Goal: Information Seeking & Learning: Learn about a topic

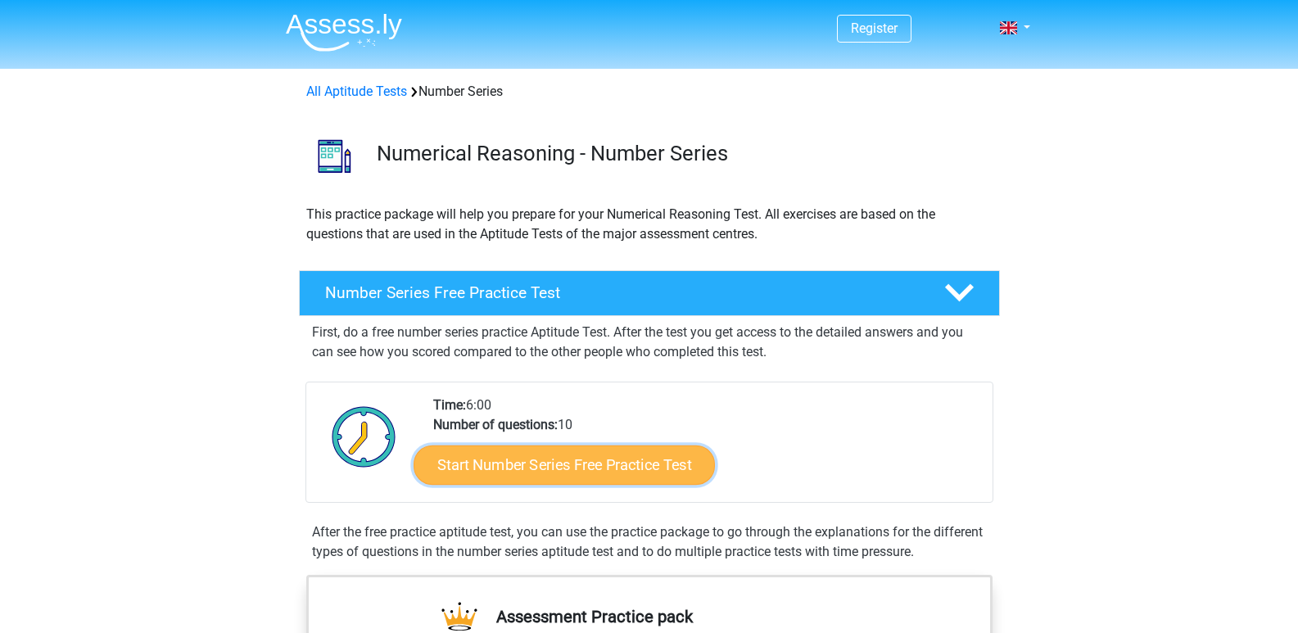
click at [584, 477] on link "Start Number Series Free Practice Test" at bounding box center [564, 464] width 301 height 39
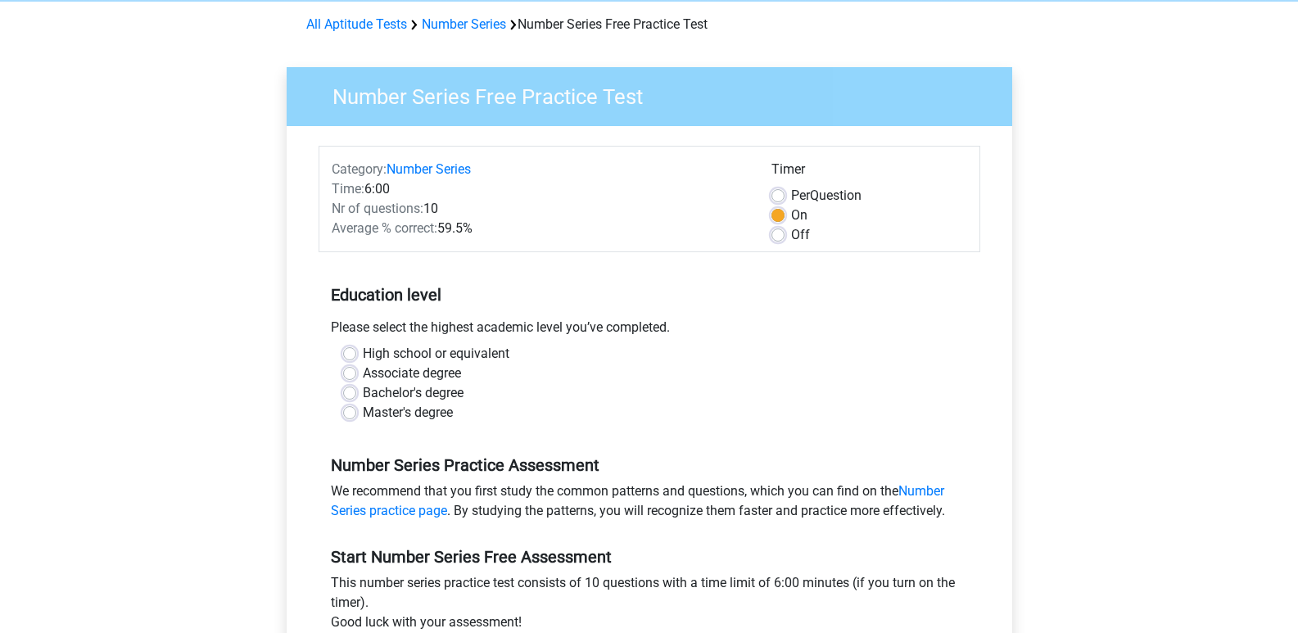
scroll to position [295, 0]
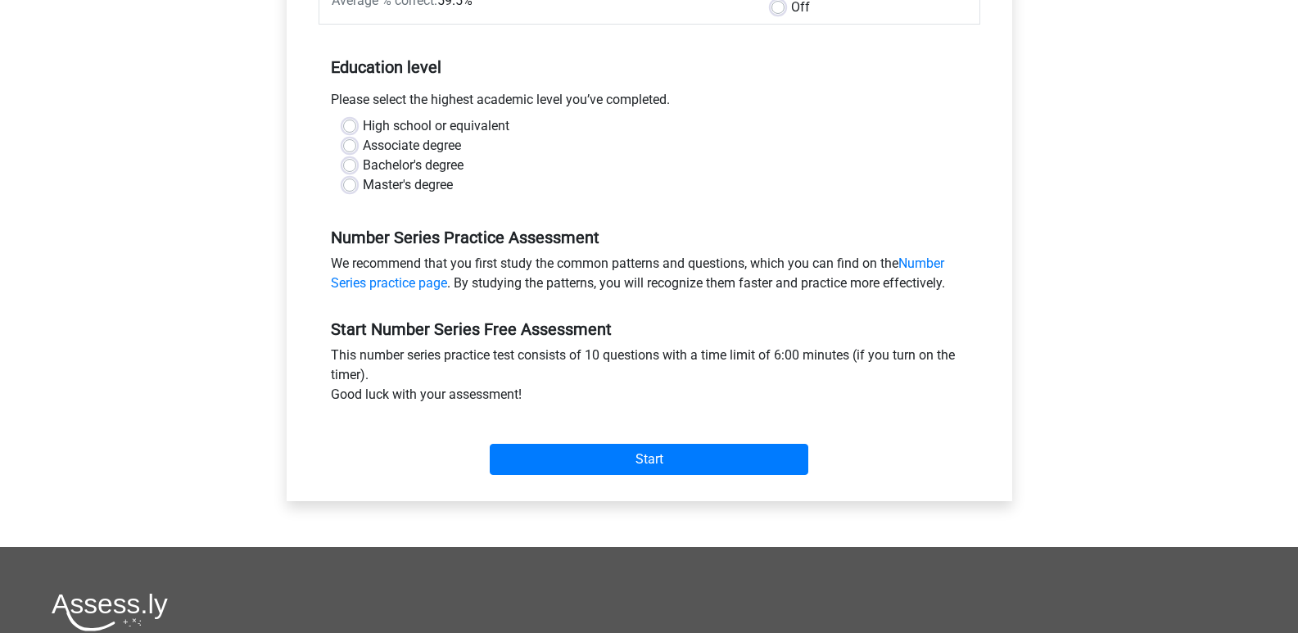
click at [363, 169] on label "Bachelor's degree" at bounding box center [413, 166] width 101 height 20
click at [355, 169] on input "Bachelor's degree" at bounding box center [349, 164] width 13 height 16
radio input "true"
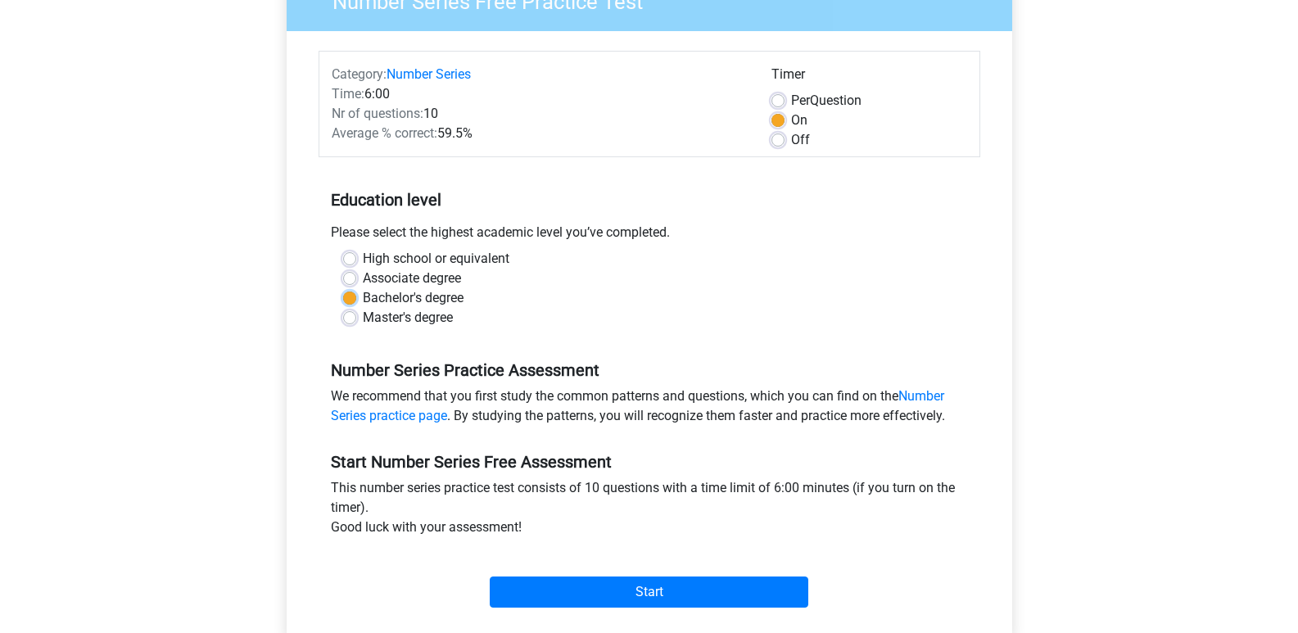
scroll to position [197, 0]
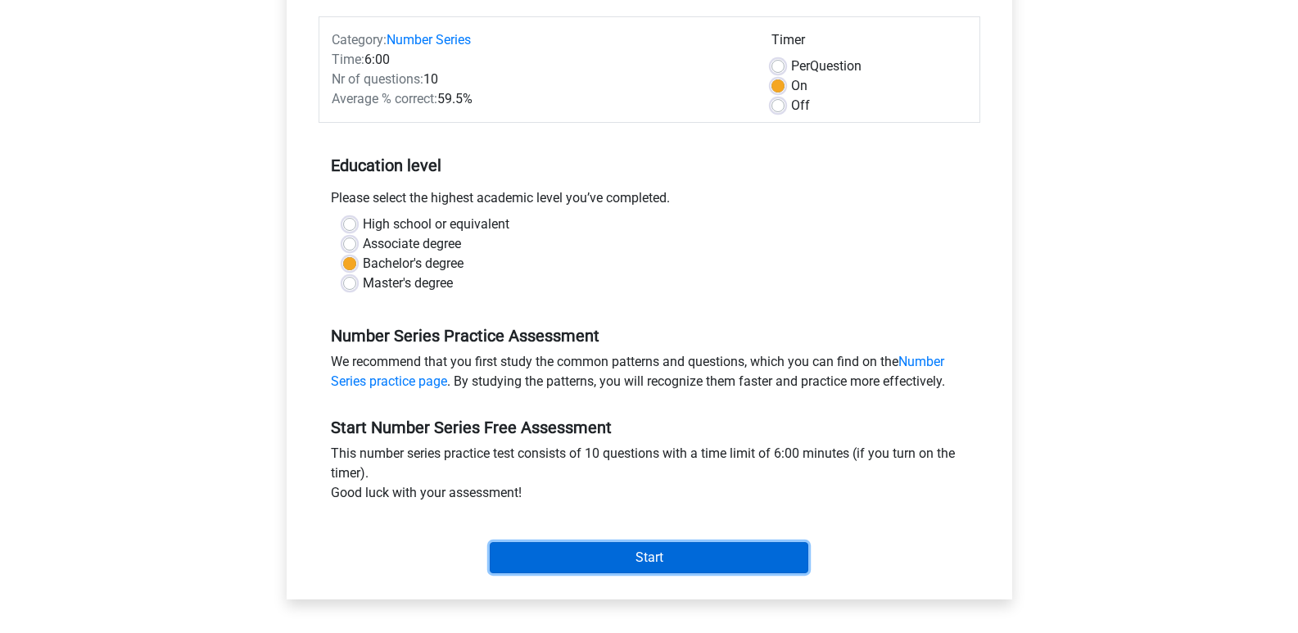
click at [676, 563] on input "Start" at bounding box center [649, 557] width 319 height 31
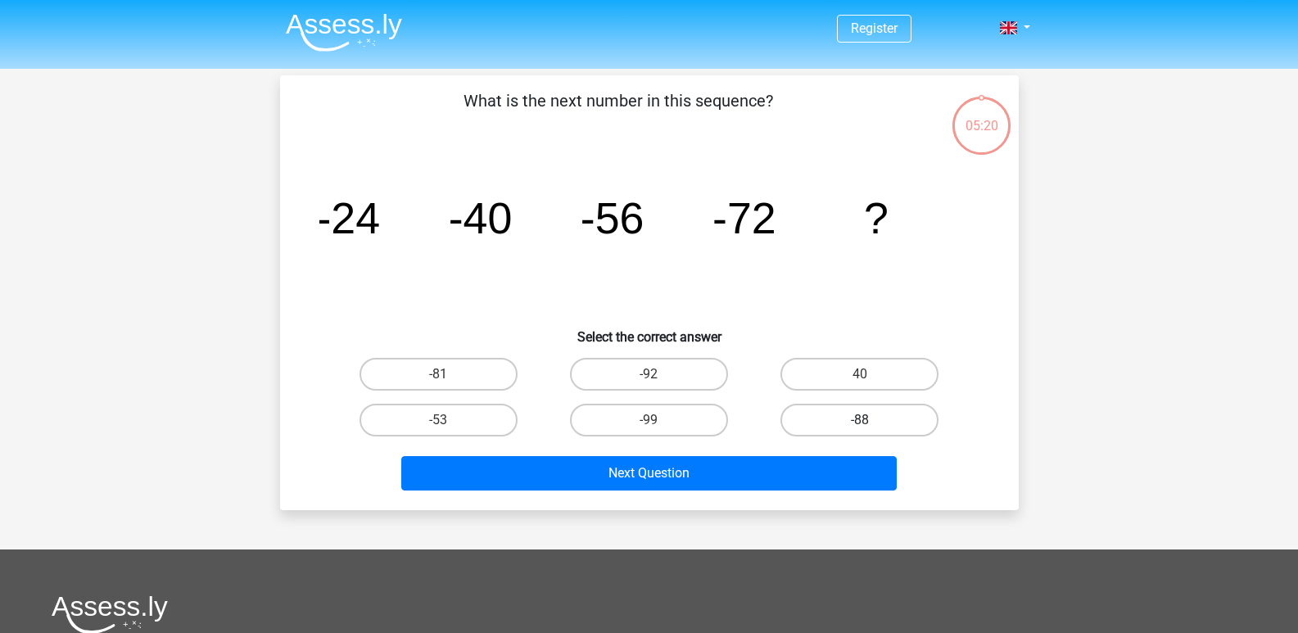
click at [852, 427] on label "-88" at bounding box center [860, 420] width 158 height 33
click at [860, 427] on input "-88" at bounding box center [865, 425] width 11 height 11
radio input "true"
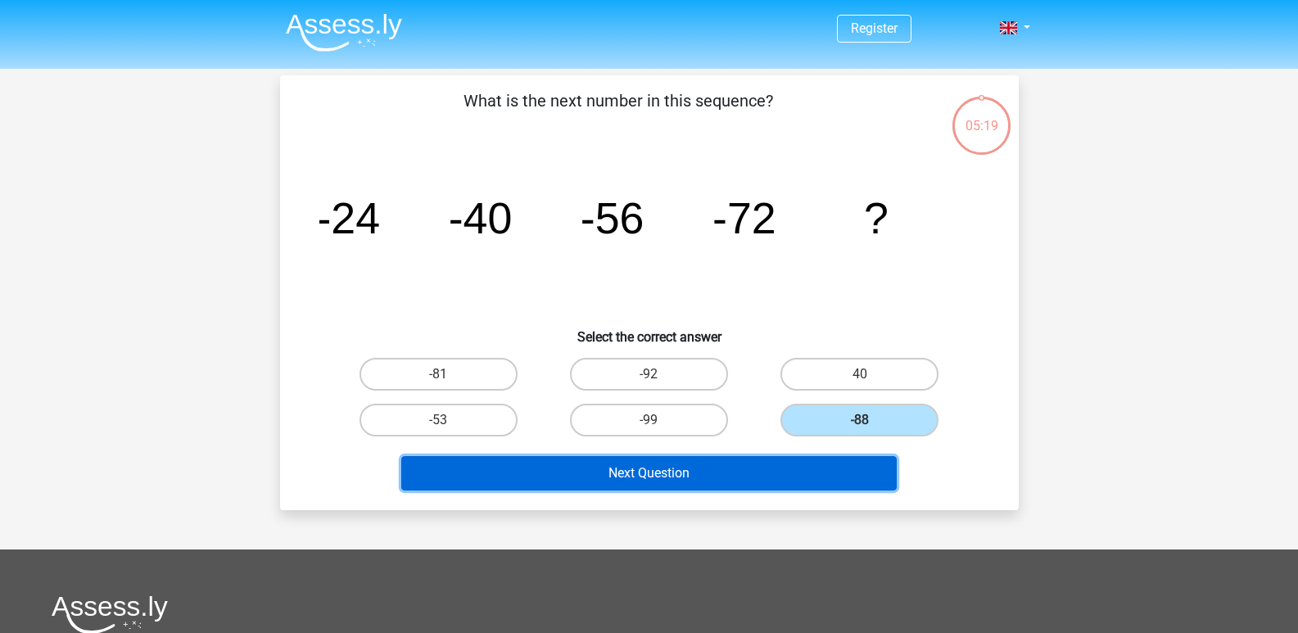
click at [787, 482] on button "Next Question" at bounding box center [648, 473] width 495 height 34
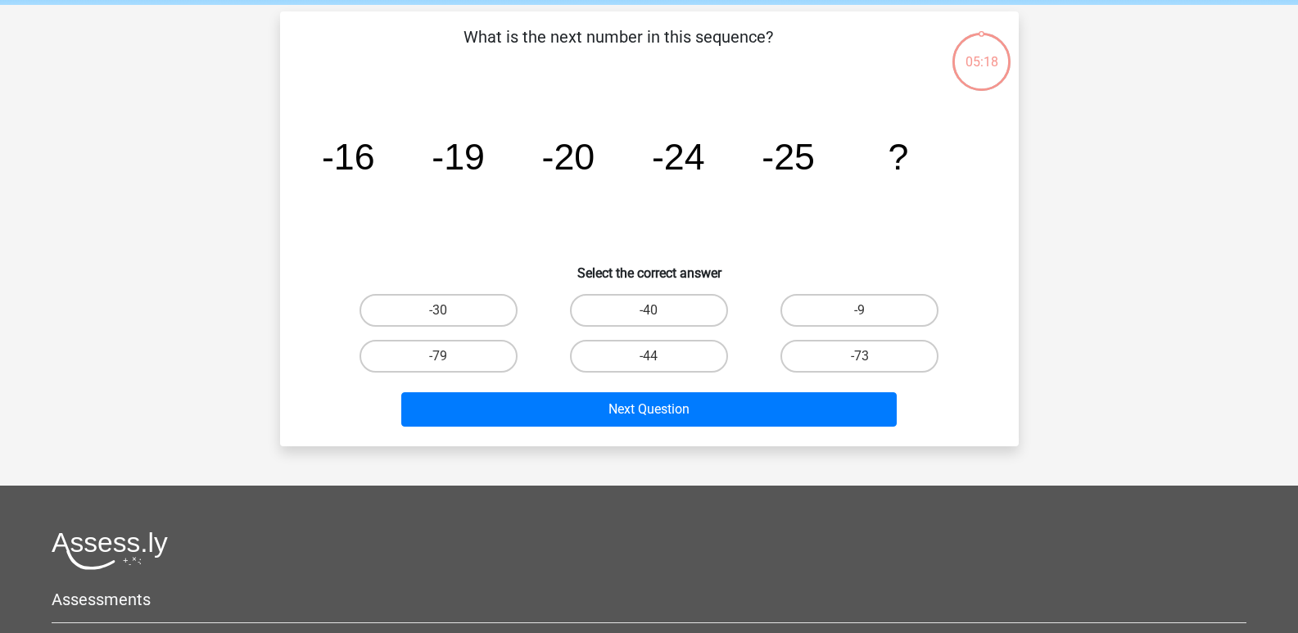
scroll to position [75, 0]
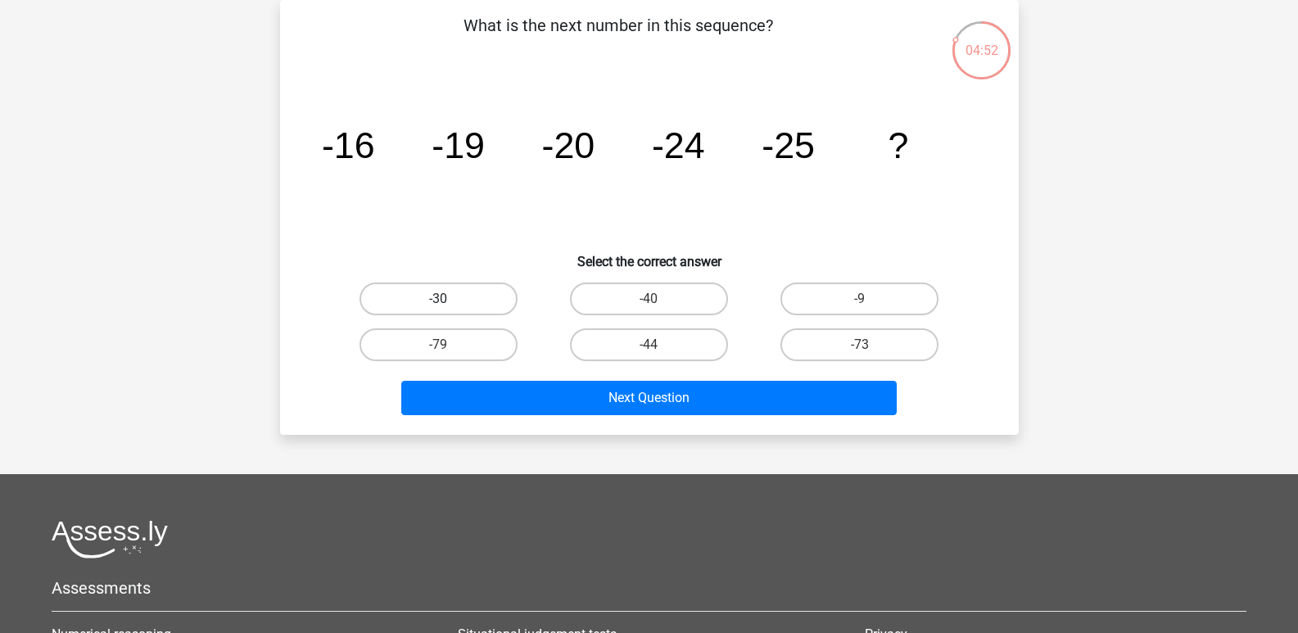
click at [491, 299] on label "-30" at bounding box center [439, 299] width 158 height 33
click at [449, 299] on input "-30" at bounding box center [443, 304] width 11 height 11
radio input "true"
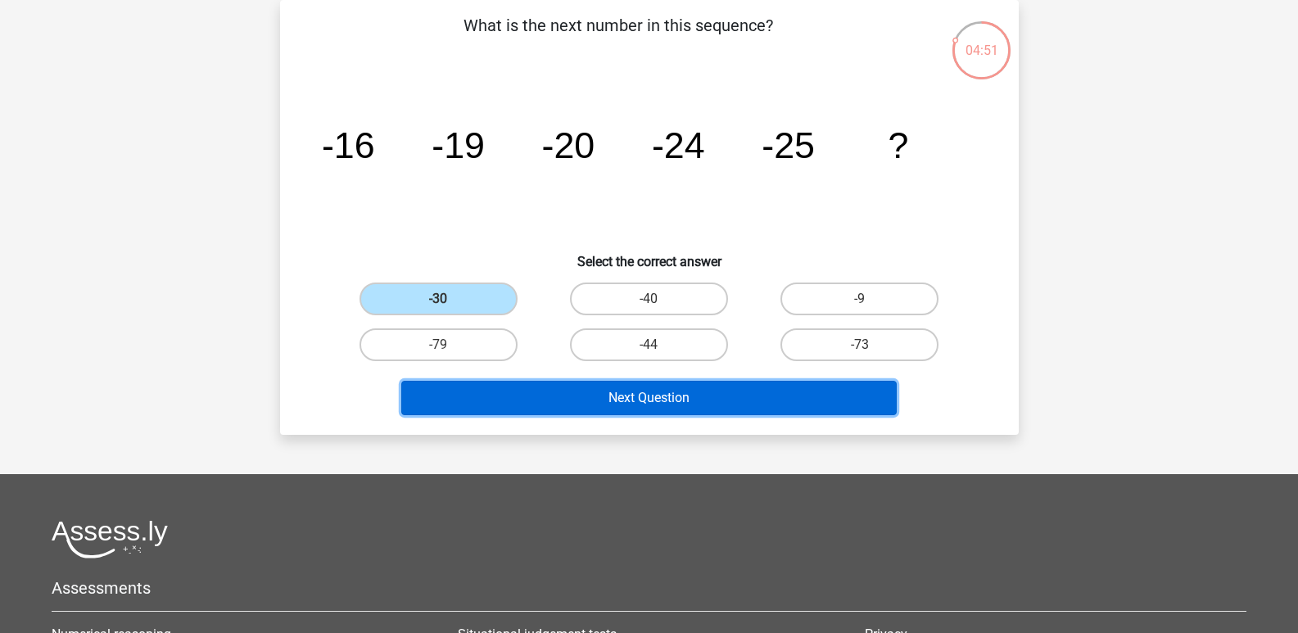
click at [662, 407] on button "Next Question" at bounding box center [648, 398] width 495 height 34
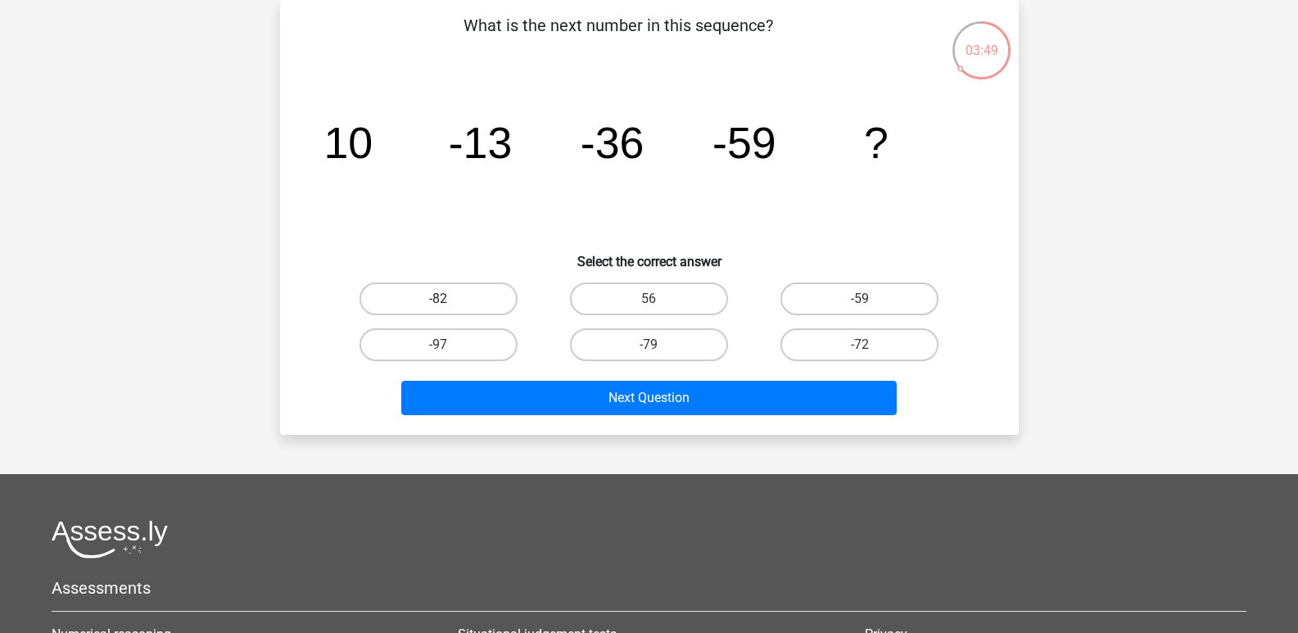
click at [487, 305] on label "-82" at bounding box center [439, 299] width 158 height 33
click at [449, 305] on input "-82" at bounding box center [443, 304] width 11 height 11
radio input "true"
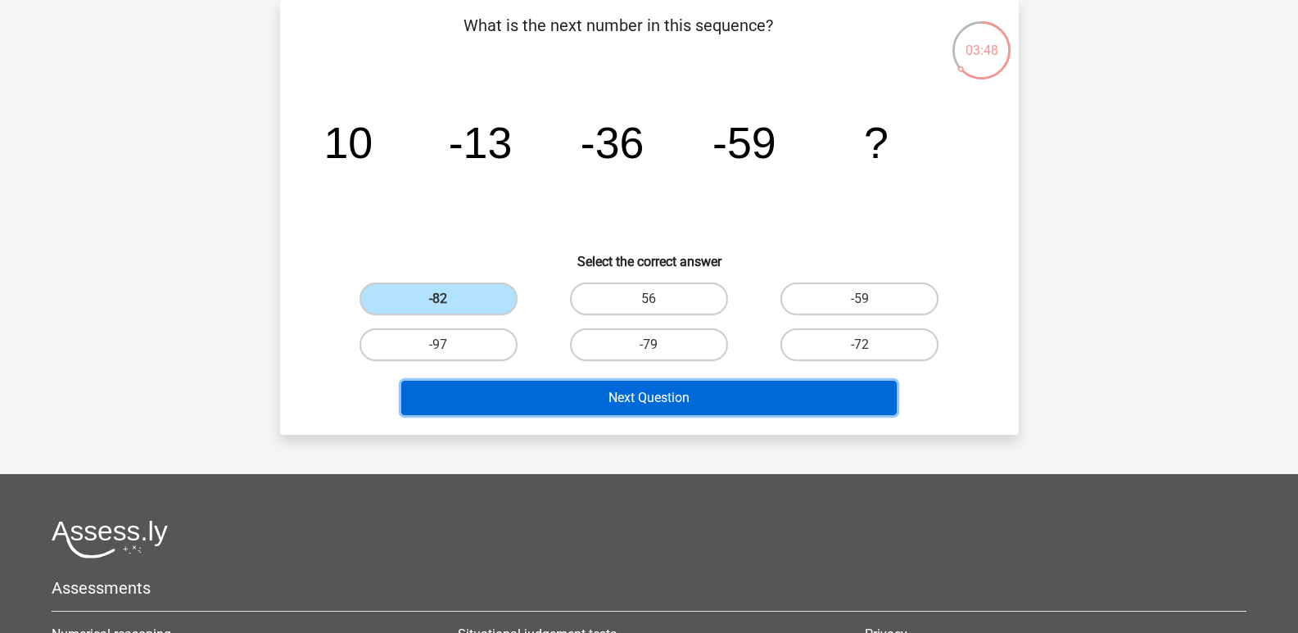
click at [627, 405] on button "Next Question" at bounding box center [648, 398] width 495 height 34
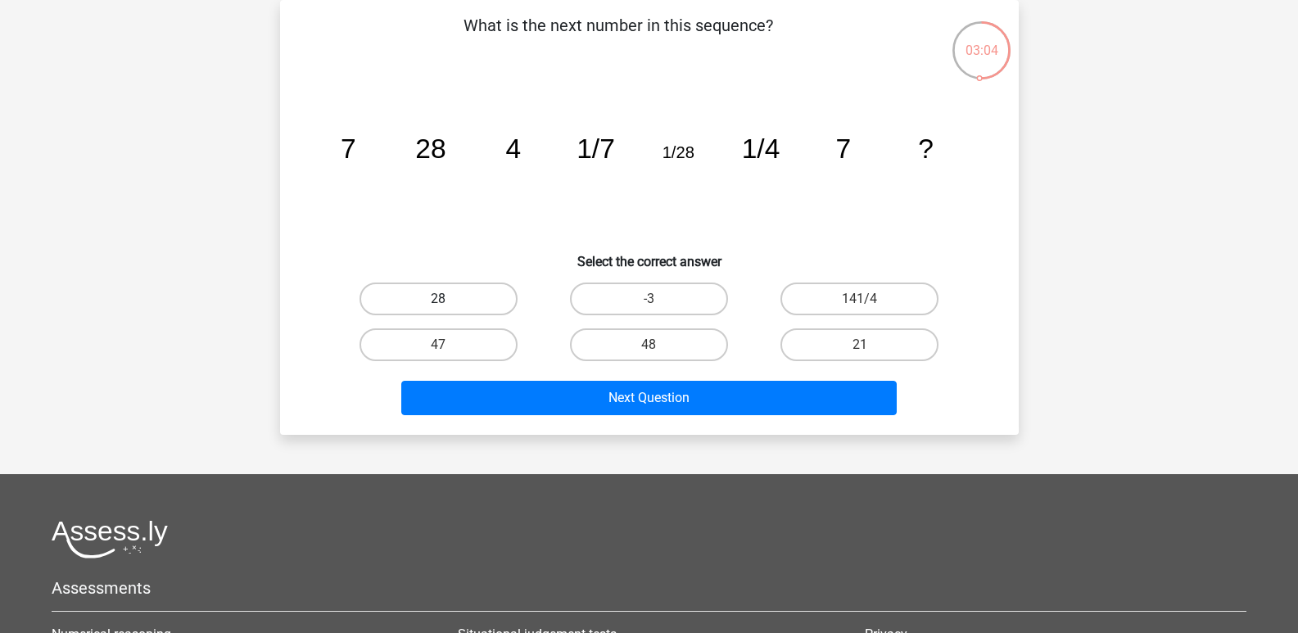
click at [492, 296] on label "28" at bounding box center [439, 299] width 158 height 33
click at [449, 299] on input "28" at bounding box center [443, 304] width 11 height 11
radio input "true"
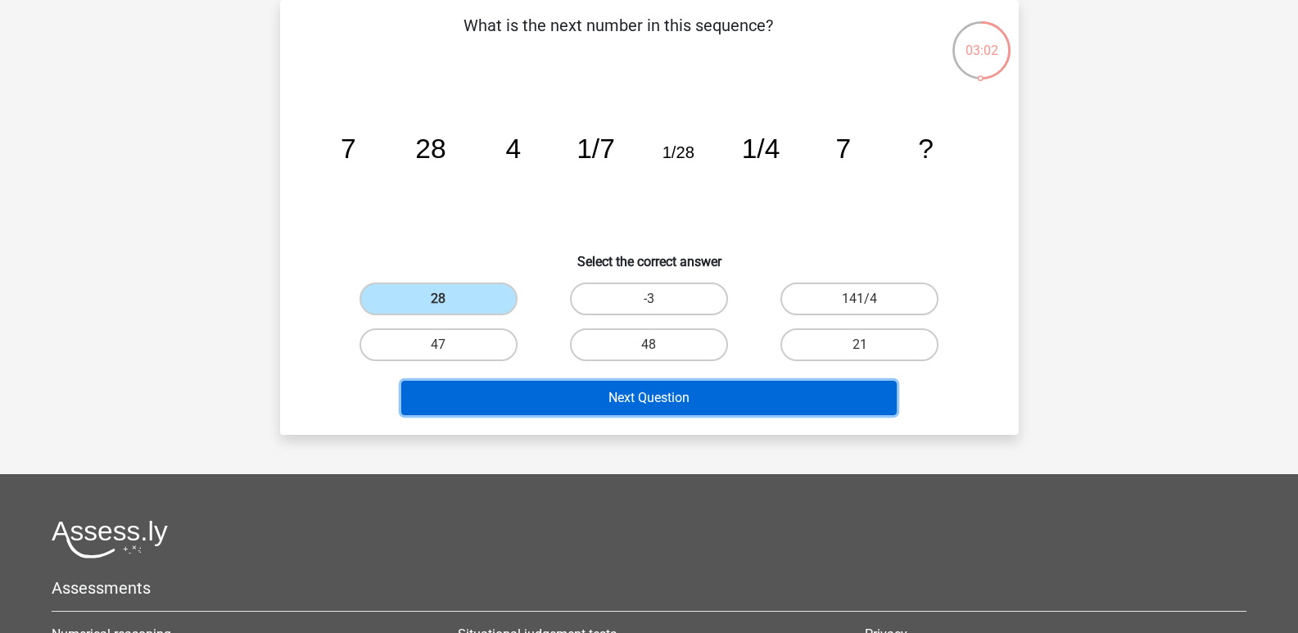
click at [647, 400] on button "Next Question" at bounding box center [648, 398] width 495 height 34
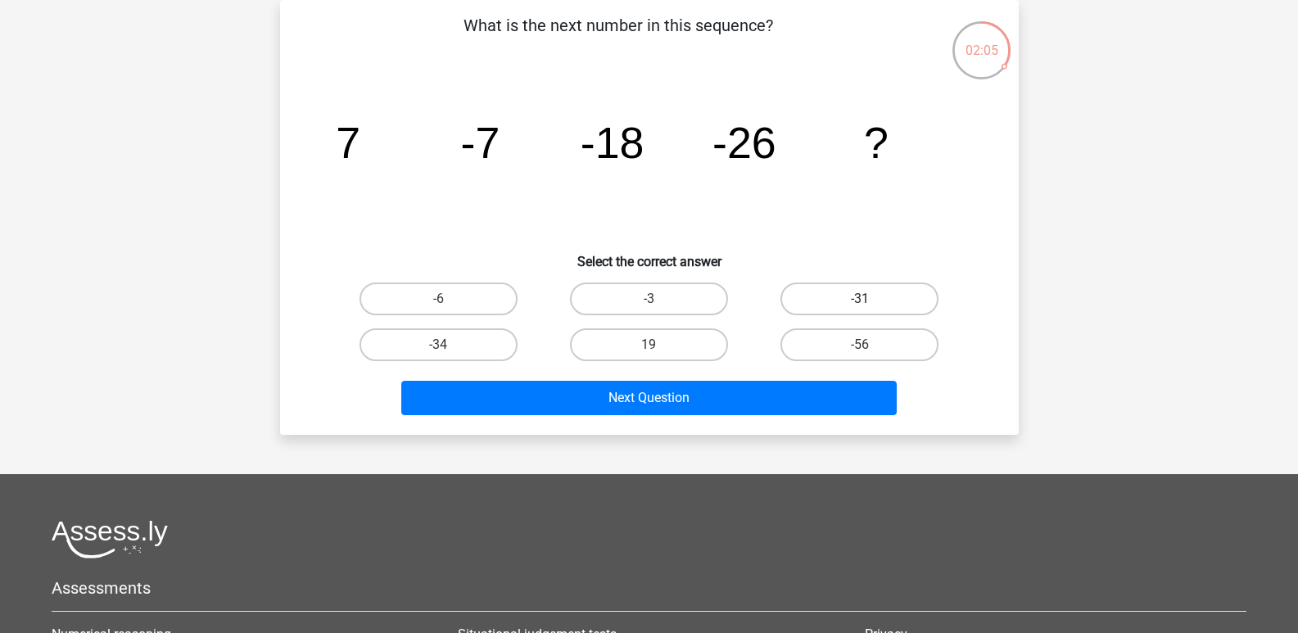
click at [815, 303] on label "-31" at bounding box center [860, 299] width 158 height 33
click at [860, 303] on input "-31" at bounding box center [865, 304] width 11 height 11
radio input "true"
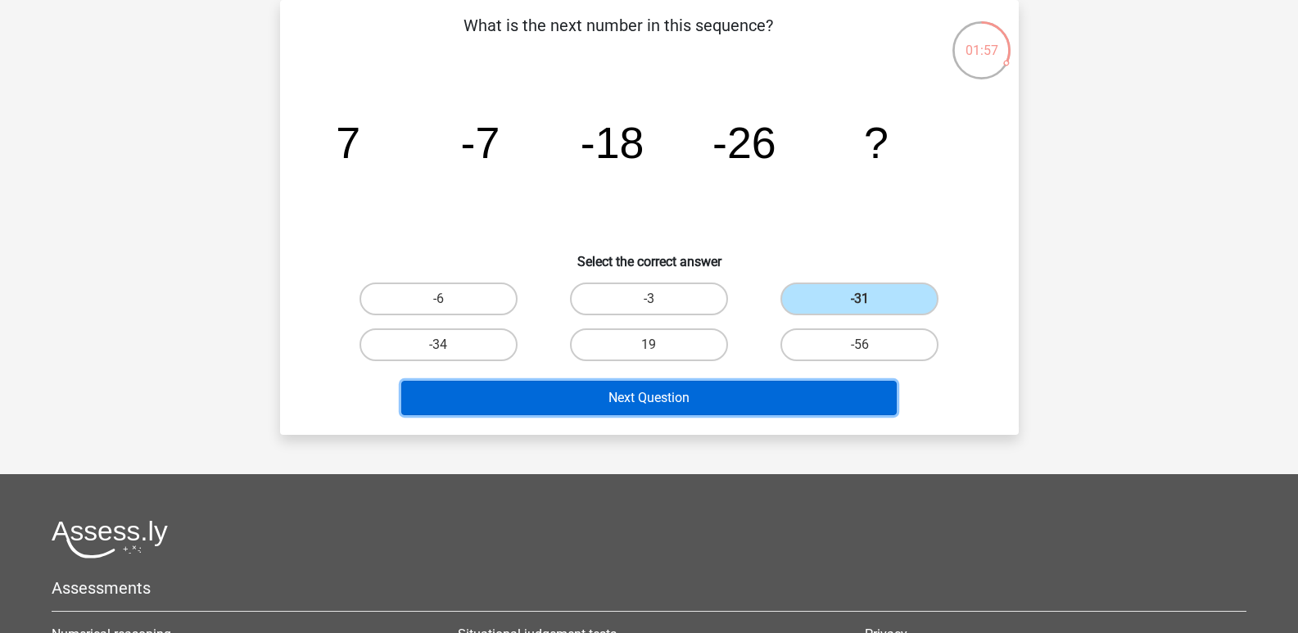
click at [793, 391] on button "Next Question" at bounding box center [648, 398] width 495 height 34
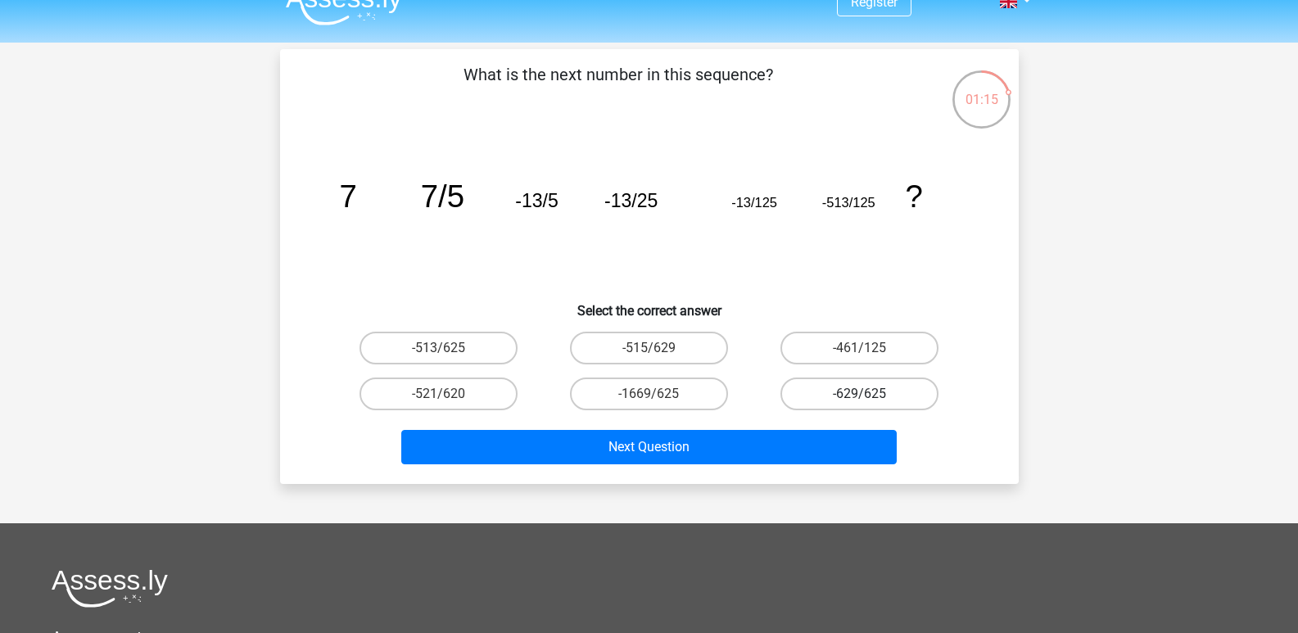
scroll to position [0, 0]
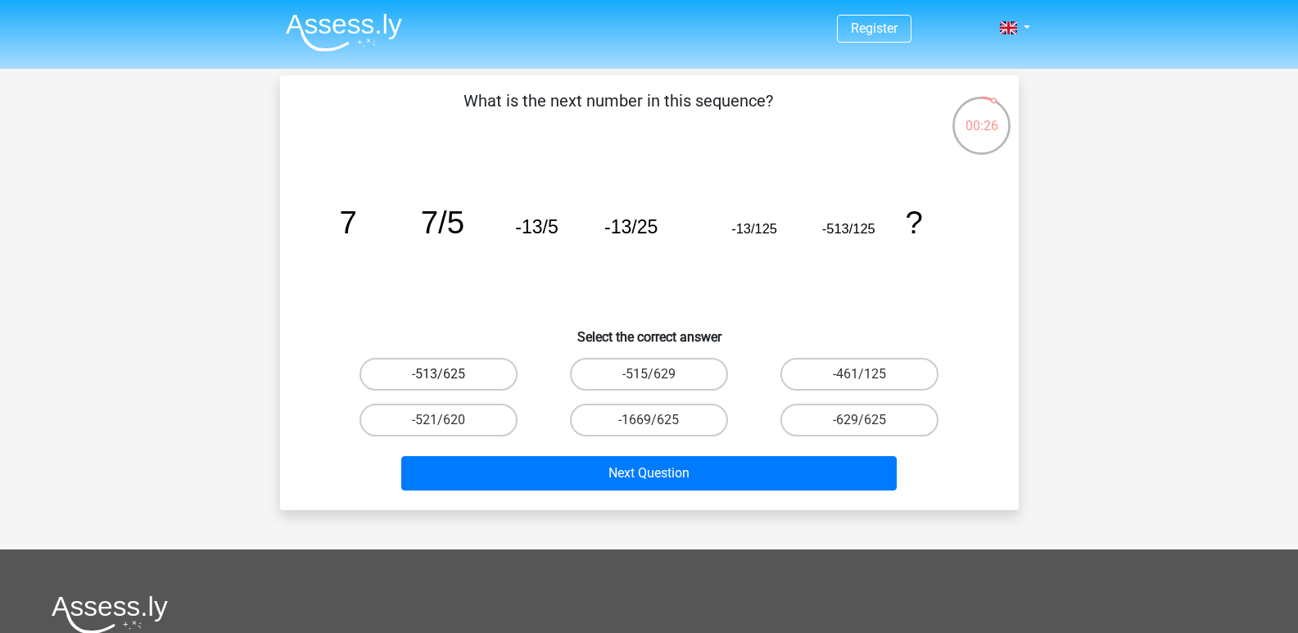
click at [440, 386] on label "-513/625" at bounding box center [439, 374] width 158 height 33
click at [440, 385] on input "-513/625" at bounding box center [443, 379] width 11 height 11
radio input "true"
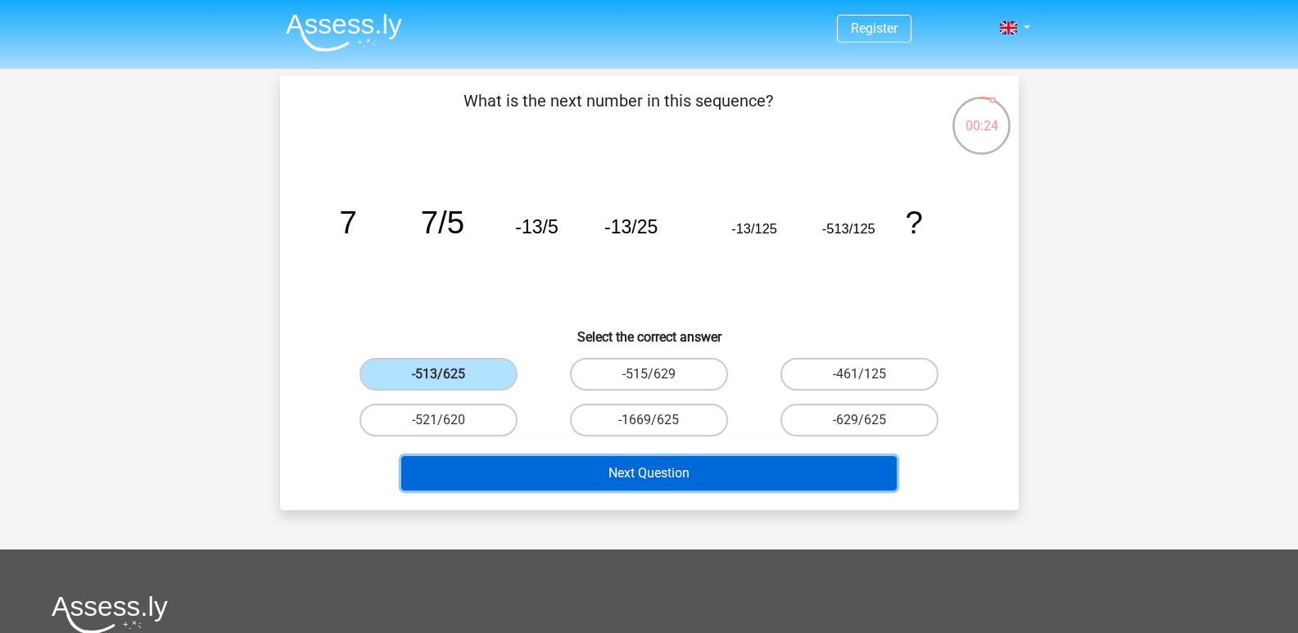
click at [634, 477] on button "Next Question" at bounding box center [648, 473] width 495 height 34
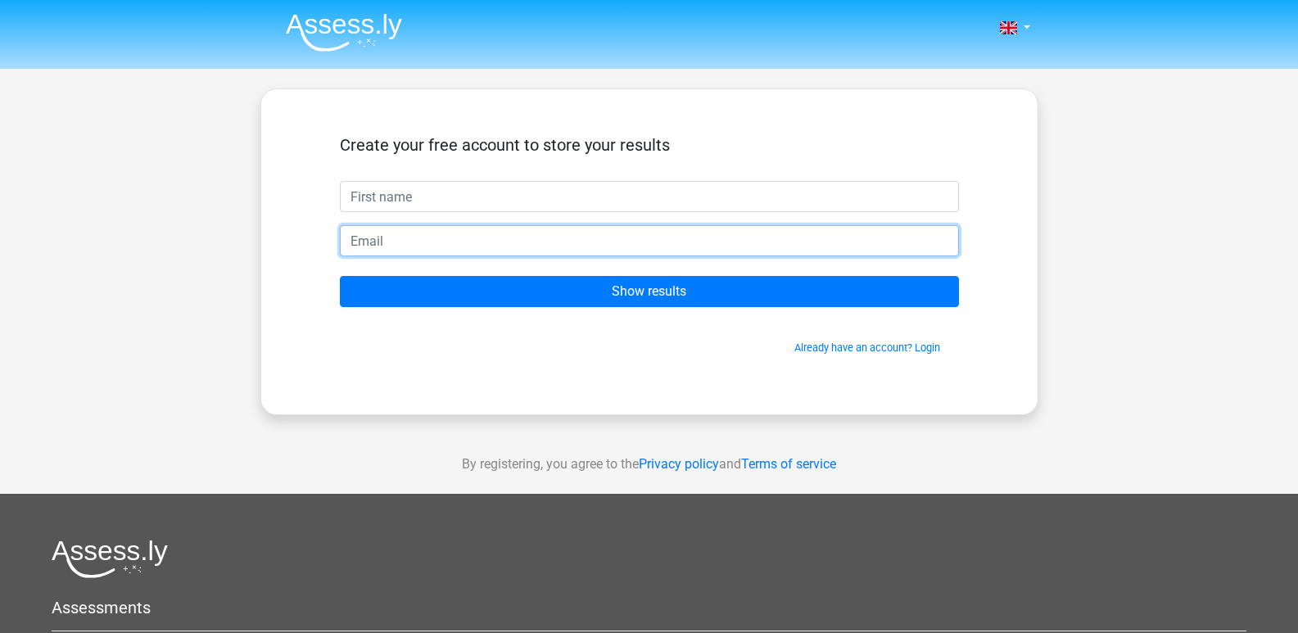
click at [491, 233] on input "email" at bounding box center [649, 240] width 619 height 31
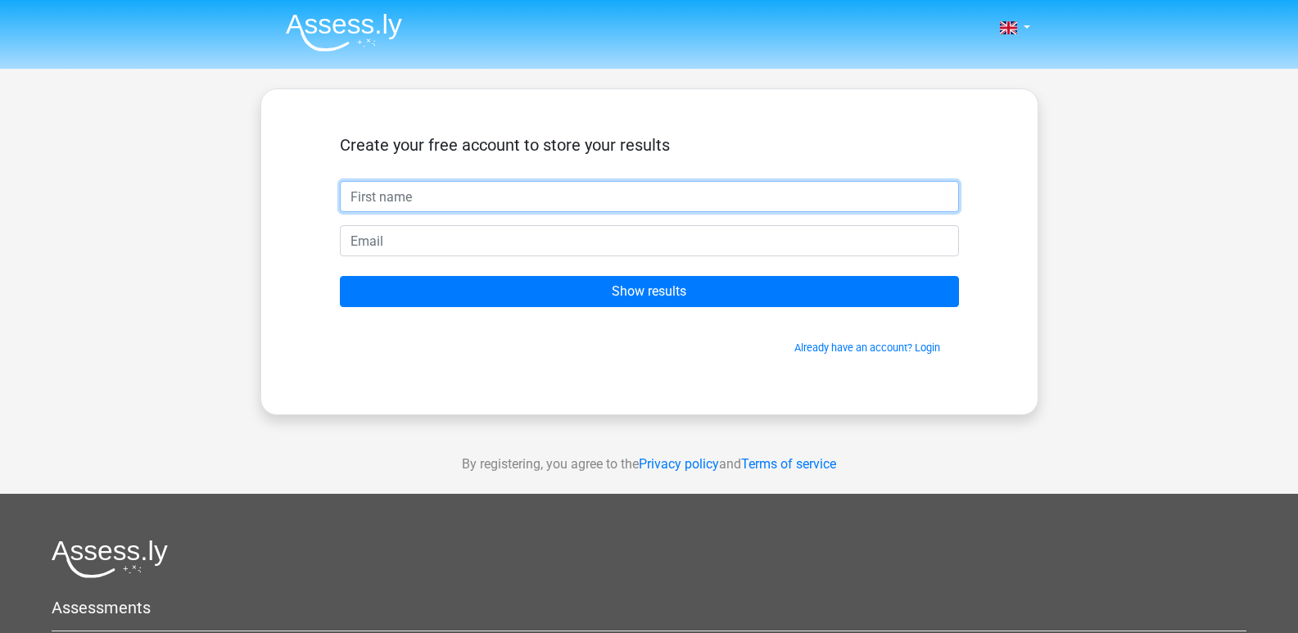
click at [509, 188] on input "text" at bounding box center [649, 196] width 619 height 31
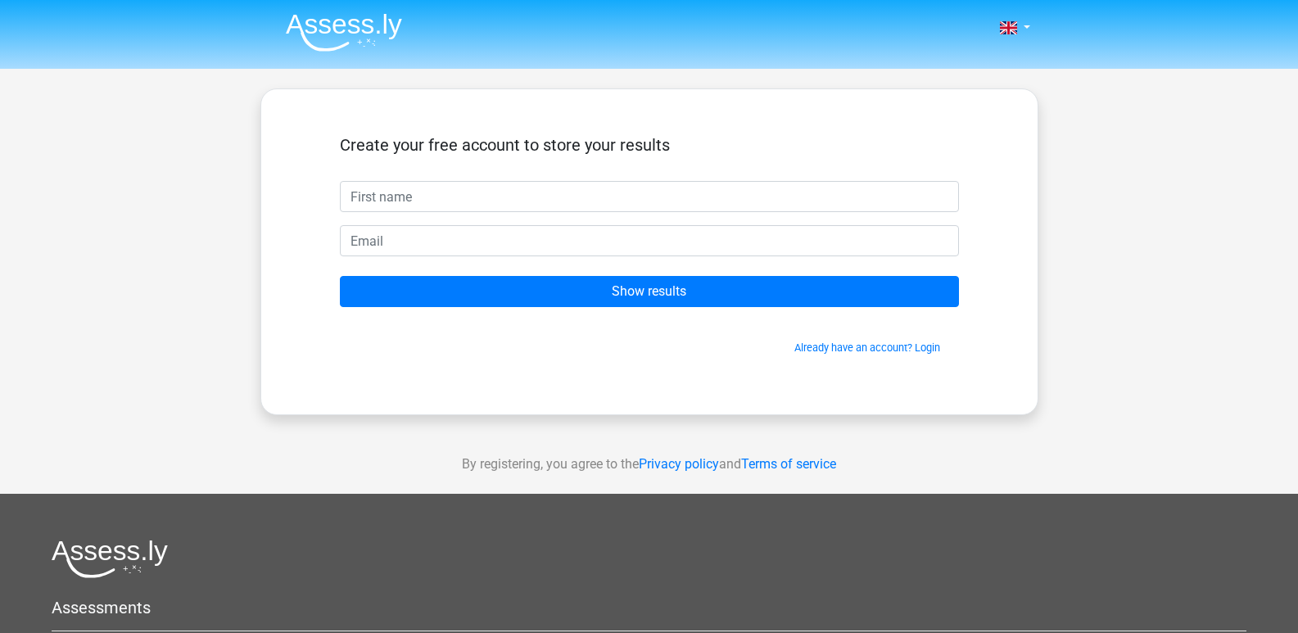
click at [613, 328] on div "Already have an account? Login" at bounding box center [649, 337] width 619 height 35
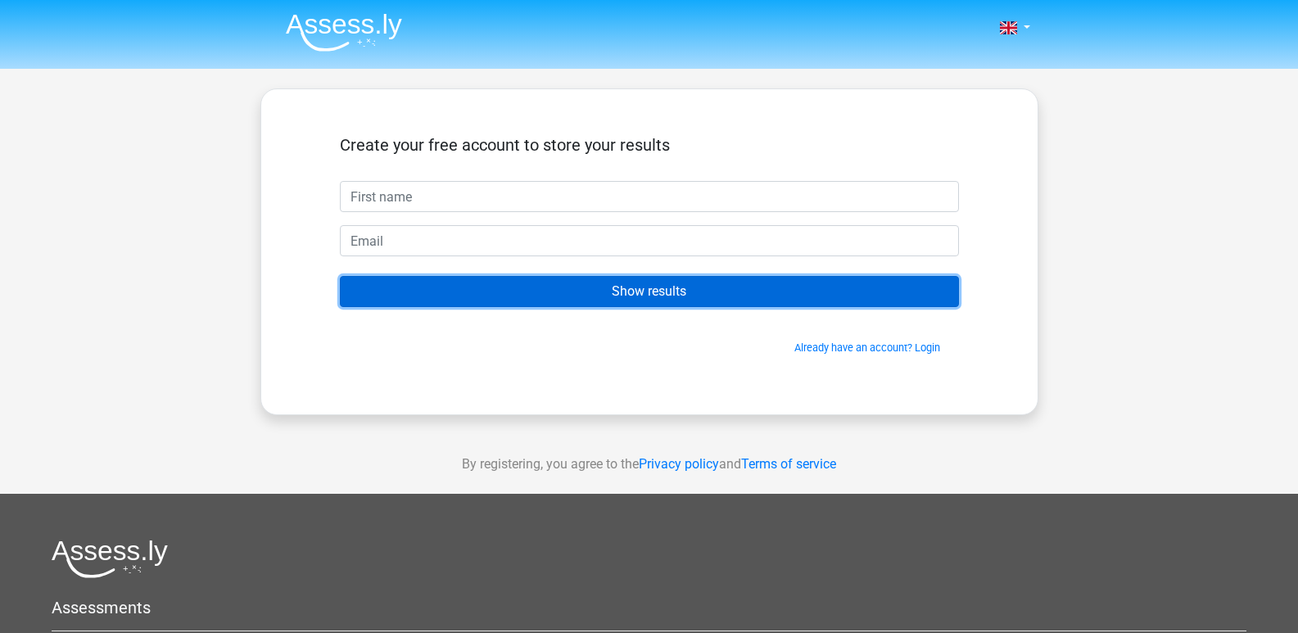
click at [623, 293] on input "Show results" at bounding box center [649, 291] width 619 height 31
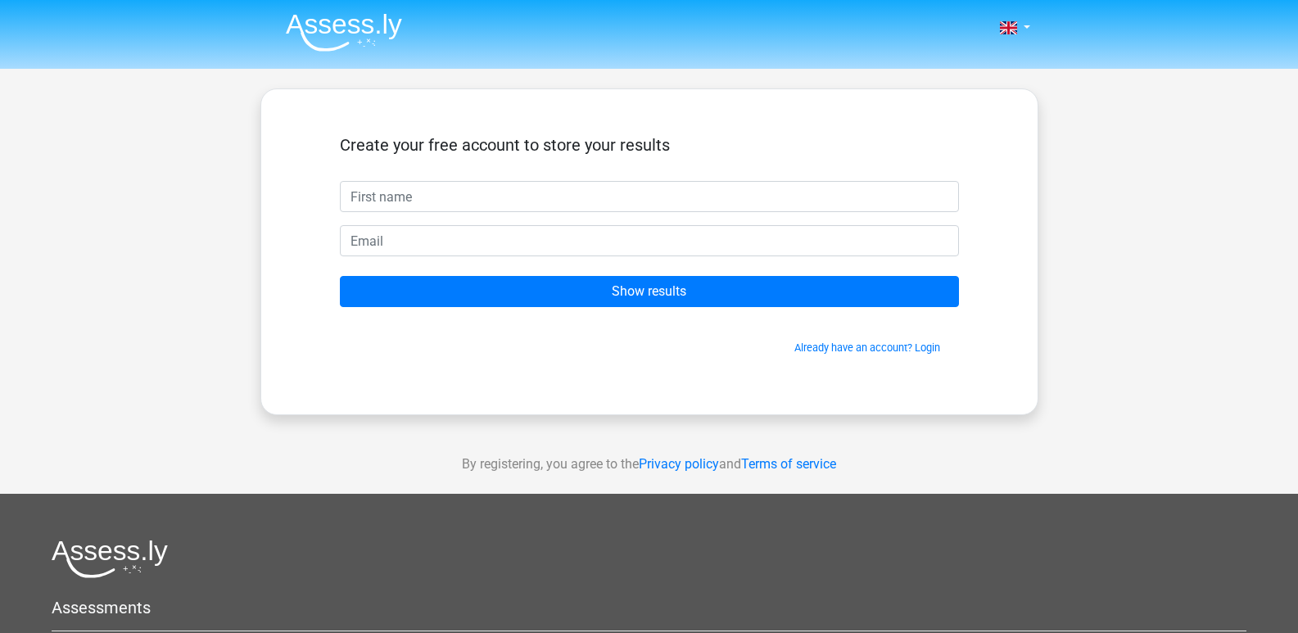
click at [608, 349] on span "Already have an account? Login" at bounding box center [649, 348] width 606 height 16
